Goal: Information Seeking & Learning: Learn about a topic

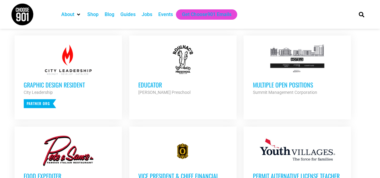
scroll to position [273, 0]
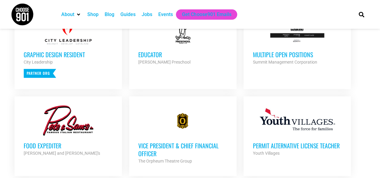
click at [279, 56] on h3 "Multiple Open Positions" at bounding box center [297, 55] width 89 height 8
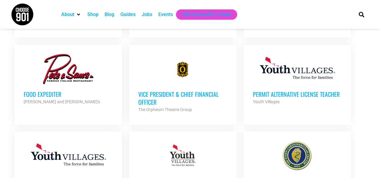
scroll to position [334, 0]
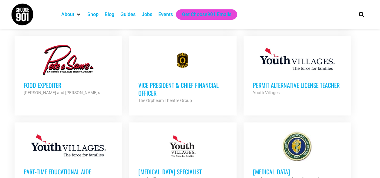
click at [165, 100] on strong "The Orpheum Theatre Group" at bounding box center [165, 100] width 54 height 5
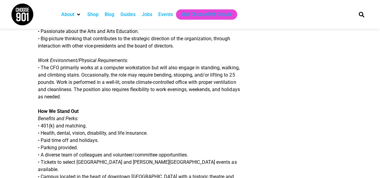
scroll to position [698, 0]
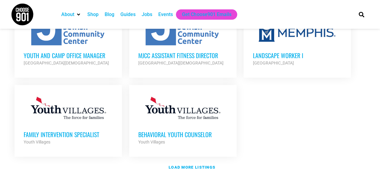
scroll to position [728, 0]
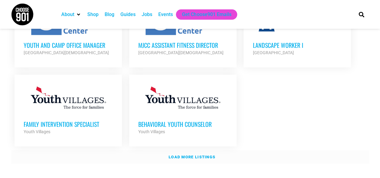
click at [203, 155] on strong "Load more listings" at bounding box center [192, 157] width 47 height 5
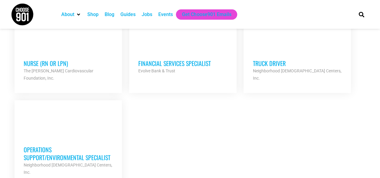
scroll to position [1335, 0]
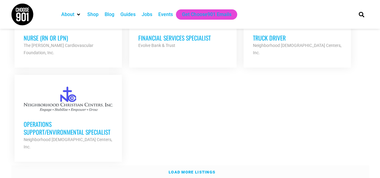
click at [207, 170] on strong "Load more listings" at bounding box center [192, 172] width 47 height 5
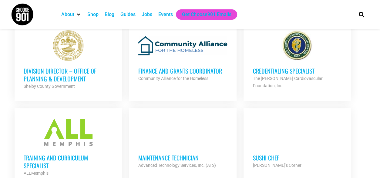
scroll to position [1730, 0]
